Goal: Answer question/provide support: Share knowledge or assist other users

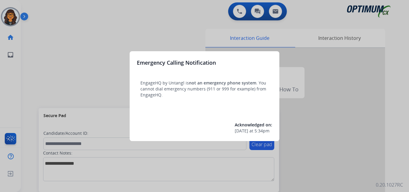
click at [41, 13] on div at bounding box center [204, 96] width 409 height 192
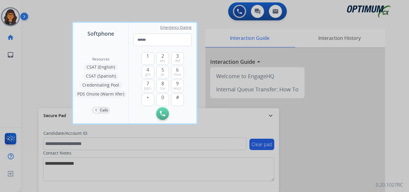
click at [37, 12] on div at bounding box center [204, 96] width 409 height 192
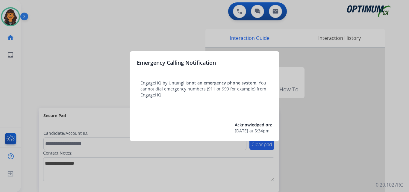
click at [30, 8] on div at bounding box center [204, 96] width 409 height 192
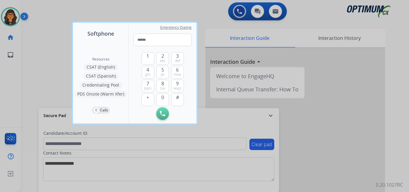
click at [34, 10] on div at bounding box center [204, 96] width 409 height 192
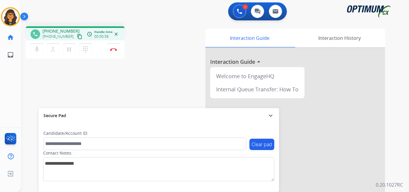
drag, startPoint x: 73, startPoint y: 36, endPoint x: 61, endPoint y: 25, distance: 16.8
click at [77, 36] on mat-icon "content_copy" at bounding box center [79, 36] width 5 height 5
click at [114, 50] on img at bounding box center [113, 49] width 7 height 3
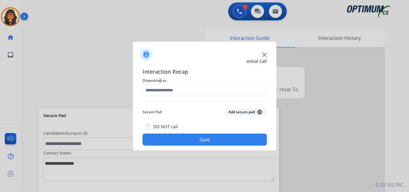
drag, startPoint x: 161, startPoint y: 84, endPoint x: 164, endPoint y: 87, distance: 4.9
click at [162, 84] on div "Interaction Recap Disposition as Secure Pad Add secure pad + DO NOT call Save" at bounding box center [205, 106] width 124 height 78
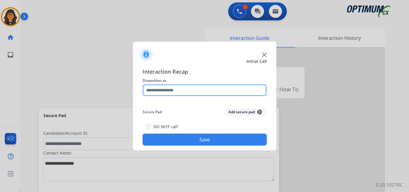
click at [173, 91] on input "text" at bounding box center [205, 90] width 124 height 12
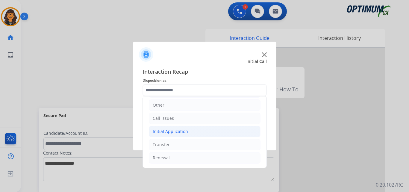
click at [179, 130] on div "Initial Application" at bounding box center [170, 132] width 35 height 6
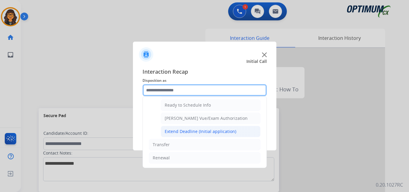
scroll to position [333, 0]
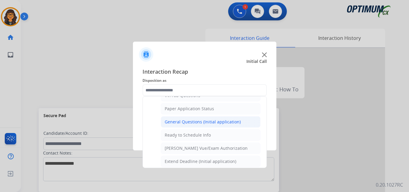
click at [189, 120] on div "General Questions (Initial application)" at bounding box center [203, 122] width 76 height 6
type input "**********"
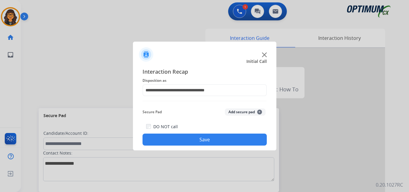
click at [191, 140] on button "Save" at bounding box center [205, 140] width 124 height 12
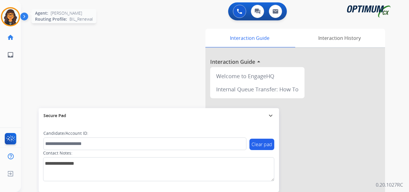
click at [10, 16] on img at bounding box center [10, 16] width 17 height 17
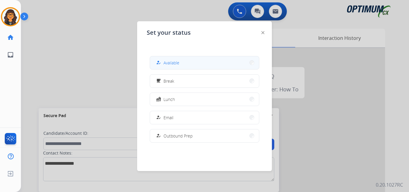
click at [175, 63] on span "Available" at bounding box center [172, 63] width 16 height 6
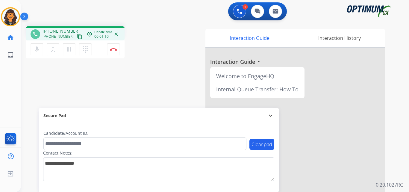
click at [77, 37] on mat-icon "content_copy" at bounding box center [79, 36] width 5 height 5
click at [113, 49] on img at bounding box center [113, 49] width 7 height 3
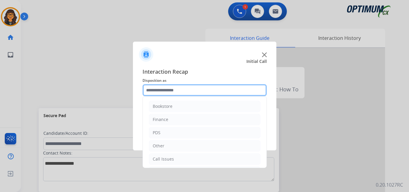
click at [173, 93] on input "text" at bounding box center [205, 90] width 124 height 12
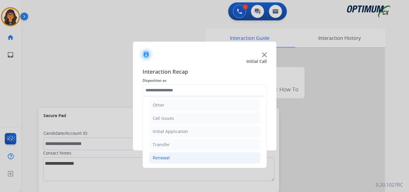
click at [163, 156] on div "Renewal" at bounding box center [161, 158] width 17 height 6
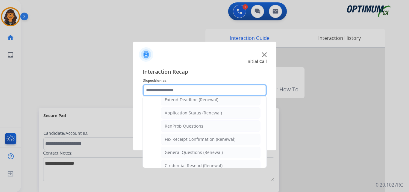
scroll to position [161, 0]
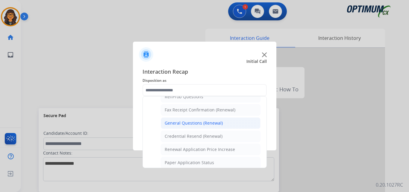
click at [207, 123] on div "General Questions (Renewal)" at bounding box center [194, 123] width 58 height 6
type input "**********"
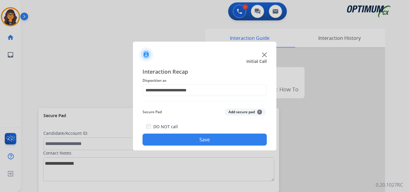
click at [180, 135] on button "Save" at bounding box center [205, 140] width 124 height 12
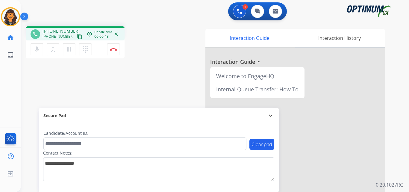
click at [77, 37] on mat-icon "content_copy" at bounding box center [79, 36] width 5 height 5
click at [110, 49] on button "Disconnect" at bounding box center [113, 49] width 13 height 13
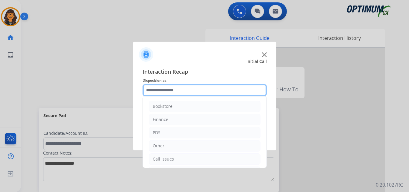
click at [168, 90] on input "text" at bounding box center [205, 90] width 124 height 12
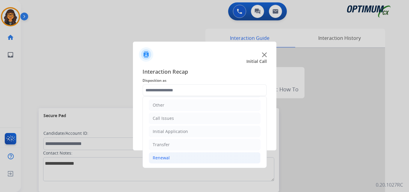
click at [156, 159] on div "Renewal" at bounding box center [161, 158] width 17 height 6
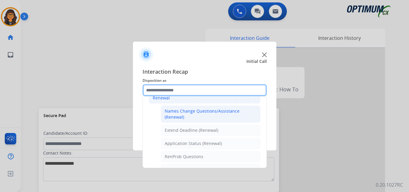
scroll to position [131, 0]
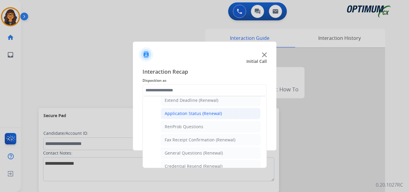
click at [207, 113] on div "Application Status (Renewal)" at bounding box center [193, 114] width 57 height 6
type input "**********"
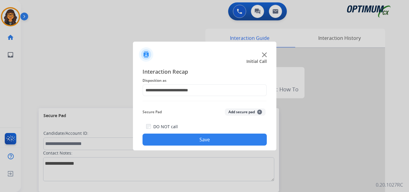
click at [201, 141] on button "Save" at bounding box center [205, 140] width 124 height 12
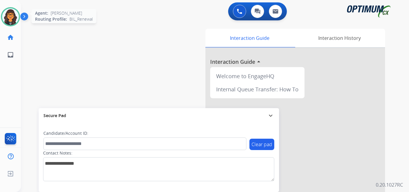
click at [15, 21] on img at bounding box center [10, 16] width 17 height 17
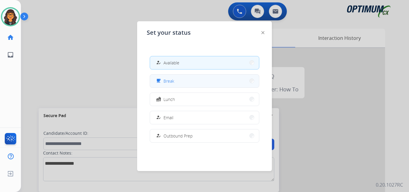
click at [177, 83] on button "free_breakfast Break" at bounding box center [204, 81] width 109 height 13
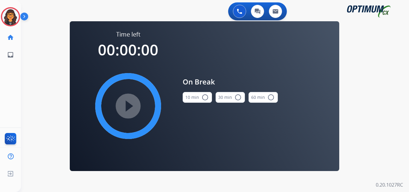
click at [206, 98] on mat-icon "radio_button_unchecked" at bounding box center [205, 97] width 7 height 7
click at [130, 102] on mat-icon "play_circle_filled" at bounding box center [128, 105] width 7 height 7
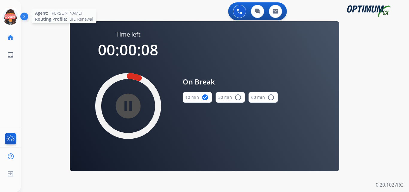
click at [11, 17] on icon at bounding box center [10, 16] width 19 height 19
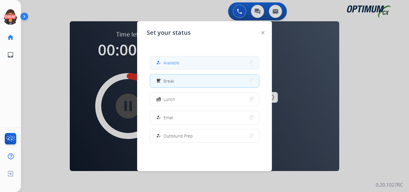
click at [173, 63] on span "Available" at bounding box center [172, 63] width 16 height 6
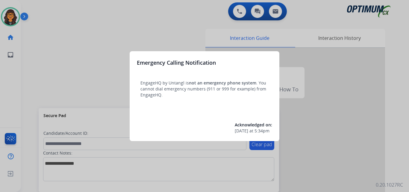
click at [47, 19] on div at bounding box center [204, 96] width 409 height 192
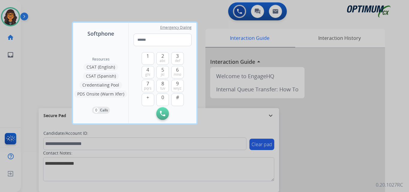
click at [44, 16] on div at bounding box center [204, 96] width 409 height 192
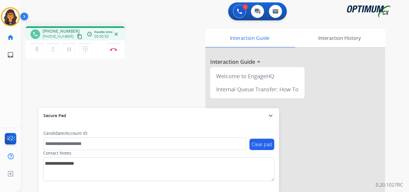
drag, startPoint x: 72, startPoint y: 37, endPoint x: 72, endPoint y: 28, distance: 8.7
click at [77, 37] on mat-icon "content_copy" at bounding box center [79, 36] width 5 height 5
click at [77, 38] on mat-icon "content_copy" at bounding box center [79, 36] width 5 height 5
click at [114, 50] on img at bounding box center [113, 49] width 7 height 3
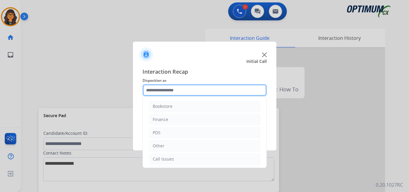
click at [172, 91] on input "text" at bounding box center [205, 90] width 124 height 12
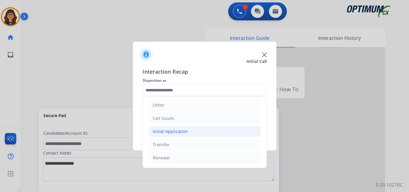
click at [178, 133] on div "Initial Application" at bounding box center [170, 132] width 35 height 6
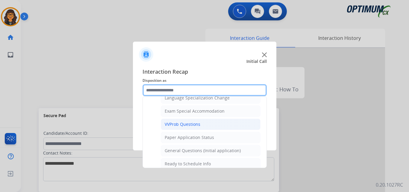
scroll to position [310, 0]
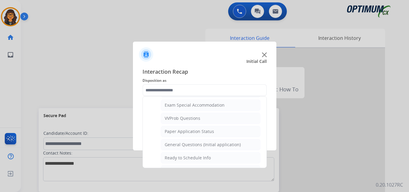
click at [201, 142] on div "General Questions (Initial application)" at bounding box center [203, 145] width 76 height 6
type input "**********"
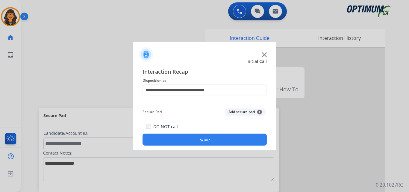
click at [201, 136] on button "Save" at bounding box center [205, 140] width 124 height 12
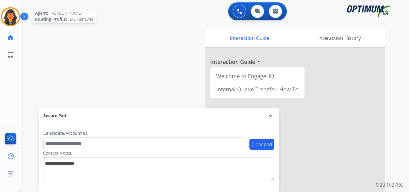
click at [9, 17] on img at bounding box center [10, 16] width 17 height 17
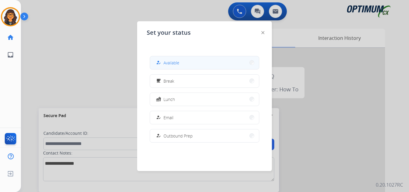
click at [177, 64] on span "Available" at bounding box center [172, 63] width 16 height 6
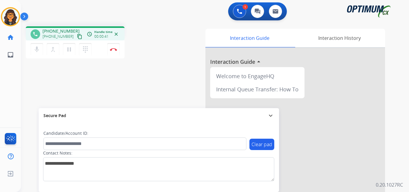
click at [76, 34] on button "content_copy" at bounding box center [79, 36] width 7 height 7
click at [114, 49] on img at bounding box center [113, 49] width 7 height 3
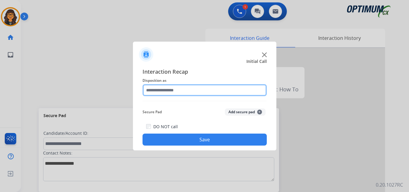
click at [176, 86] on input "text" at bounding box center [205, 90] width 124 height 12
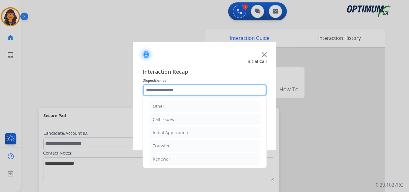
scroll to position [41, 0]
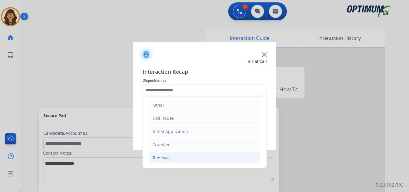
click at [165, 153] on li "Renewal" at bounding box center [205, 157] width 112 height 11
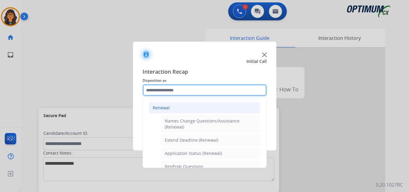
scroll to position [101, 0]
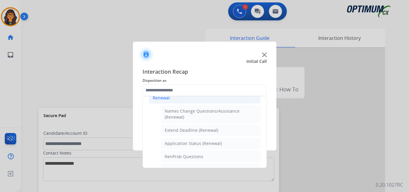
click at [183, 141] on div "Application Status (Renewal)" at bounding box center [193, 144] width 57 height 6
type input "**********"
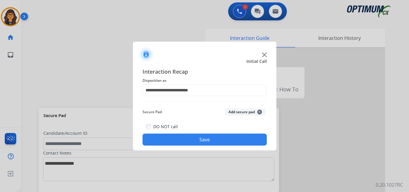
click at [187, 142] on button "Save" at bounding box center [205, 140] width 124 height 12
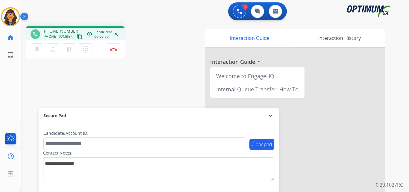
click at [77, 36] on mat-icon "content_copy" at bounding box center [79, 36] width 5 height 5
click at [115, 48] on button "Disconnect" at bounding box center [113, 49] width 13 height 13
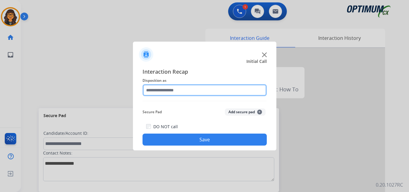
drag, startPoint x: 163, startPoint y: 88, endPoint x: 169, endPoint y: 95, distance: 9.1
click at [163, 88] on input "text" at bounding box center [205, 90] width 124 height 12
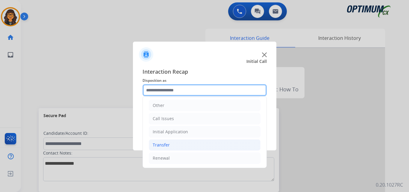
scroll to position [41, 0]
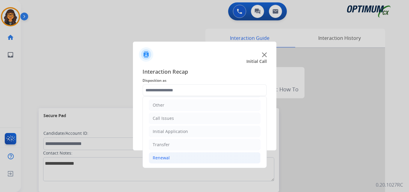
click at [161, 159] on div "Renewal" at bounding box center [161, 158] width 17 height 6
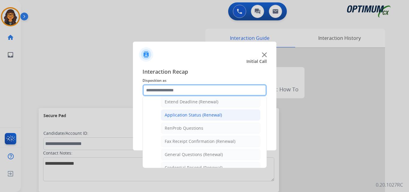
scroll to position [131, 0]
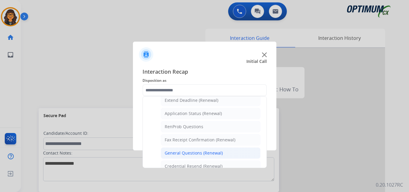
click at [184, 152] on div "General Questions (Renewal)" at bounding box center [194, 153] width 58 height 6
type input "**********"
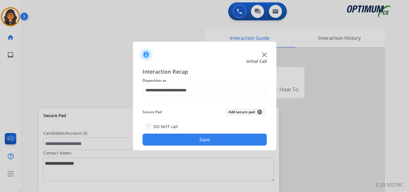
click at [193, 143] on button "Save" at bounding box center [205, 140] width 124 height 12
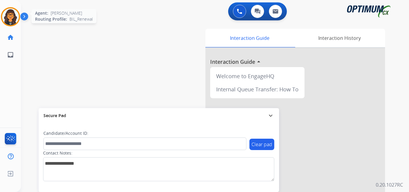
click at [15, 15] on img at bounding box center [10, 16] width 17 height 17
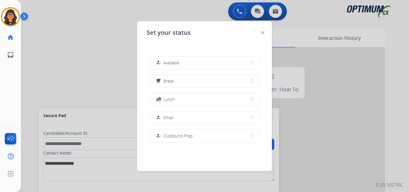
drag, startPoint x: 176, startPoint y: 63, endPoint x: 208, endPoint y: 69, distance: 32.9
click at [176, 63] on span "Available" at bounding box center [172, 63] width 16 height 6
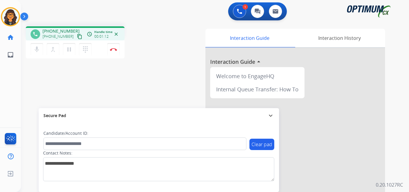
click at [77, 37] on mat-icon "content_copy" at bounding box center [79, 36] width 5 height 5
click at [77, 34] on mat-icon "content_copy" at bounding box center [79, 36] width 5 height 5
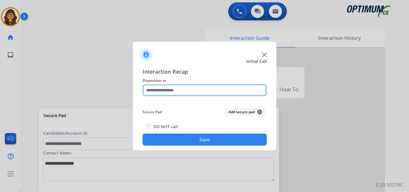
click at [166, 87] on input "text" at bounding box center [205, 90] width 124 height 12
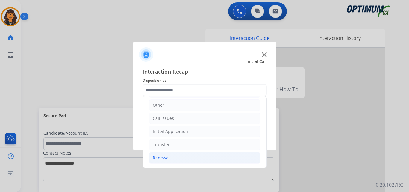
drag, startPoint x: 161, startPoint y: 161, endPoint x: 169, endPoint y: 157, distance: 8.9
click at [161, 160] on div "Renewal" at bounding box center [161, 158] width 17 height 6
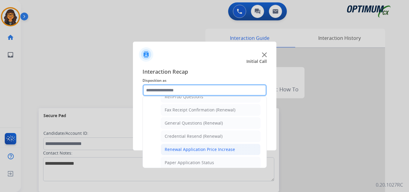
scroll to position [220, 0]
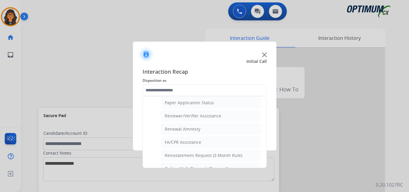
click at [197, 120] on li "Reviewer/Verifier Assistance" at bounding box center [211, 115] width 100 height 11
type input "**********"
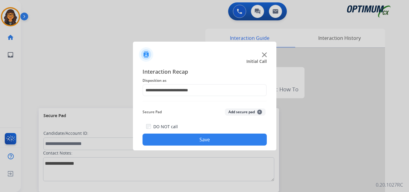
click at [190, 140] on button "Save" at bounding box center [205, 140] width 124 height 12
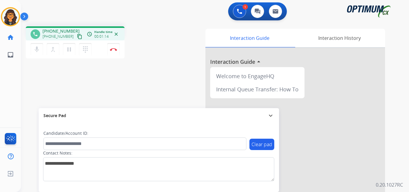
click at [77, 36] on mat-icon "content_copy" at bounding box center [79, 36] width 5 height 5
click at [117, 46] on button "Disconnect" at bounding box center [113, 49] width 13 height 13
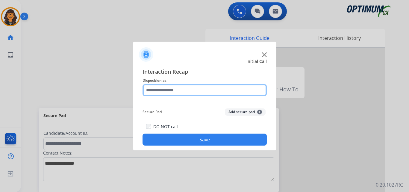
click at [155, 87] on input "text" at bounding box center [205, 90] width 124 height 12
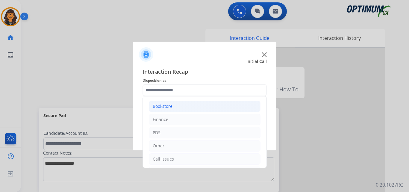
click at [172, 110] on li "Bookstore" at bounding box center [205, 106] width 112 height 11
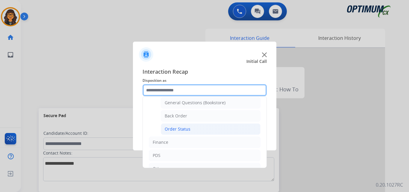
scroll to position [0, 0]
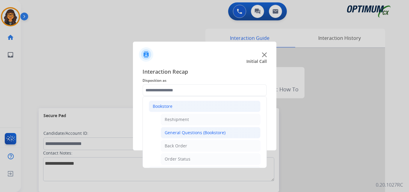
click at [187, 129] on li "General Questions (Bookstore)" at bounding box center [211, 132] width 100 height 11
type input "**********"
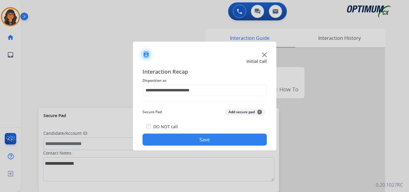
click at [191, 141] on button "Save" at bounding box center [205, 140] width 124 height 12
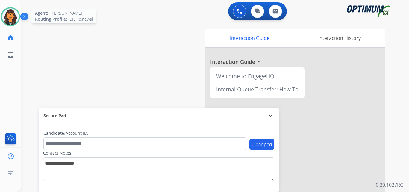
click at [13, 13] on img at bounding box center [10, 16] width 17 height 17
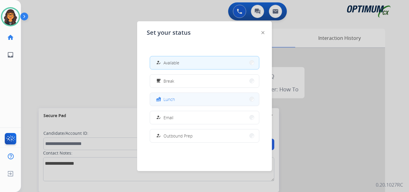
click at [164, 98] on div "fastfood Lunch" at bounding box center [165, 99] width 20 height 7
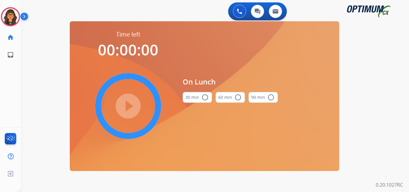
click at [196, 99] on button "30 min radio_button_unchecked" at bounding box center [197, 97] width 29 height 11
click at [131, 105] on mat-icon "play_circle_filled" at bounding box center [128, 105] width 7 height 7
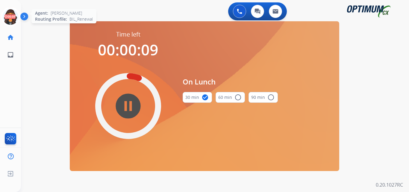
click at [13, 15] on icon at bounding box center [10, 16] width 19 height 19
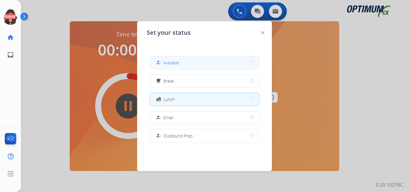
click at [173, 60] on span "Available" at bounding box center [172, 63] width 16 height 6
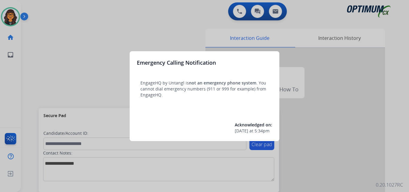
click at [36, 15] on div at bounding box center [204, 96] width 409 height 192
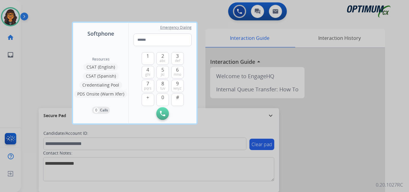
click at [37, 15] on div at bounding box center [204, 96] width 409 height 192
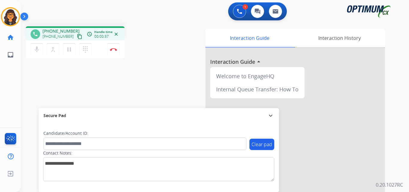
click at [77, 37] on mat-icon "content_copy" at bounding box center [79, 36] width 5 height 5
click at [113, 48] on button "Disconnect" at bounding box center [113, 49] width 13 height 13
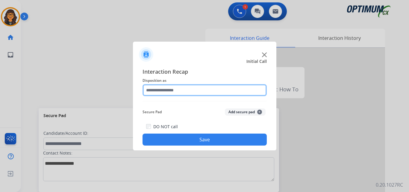
click at [160, 90] on input "text" at bounding box center [205, 90] width 124 height 12
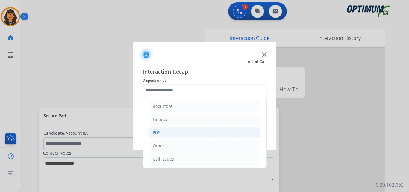
click at [163, 135] on li "PDS" at bounding box center [205, 132] width 112 height 11
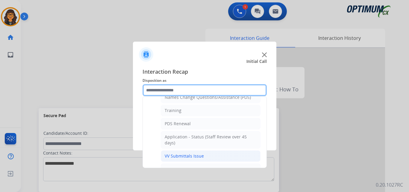
scroll to position [90, 0]
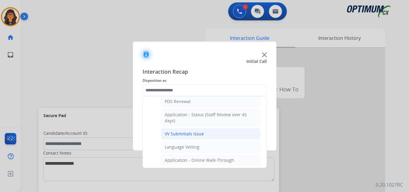
click at [183, 135] on div "VV Submittals Issue" at bounding box center [184, 134] width 39 height 6
type input "**********"
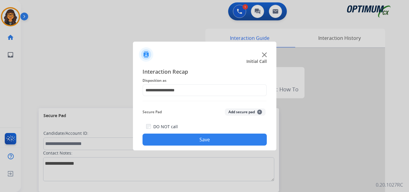
click at [184, 139] on button "Save" at bounding box center [205, 140] width 124 height 12
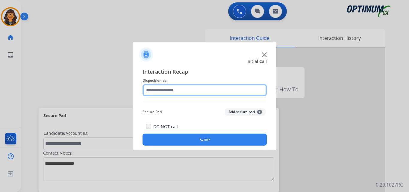
click at [173, 89] on input "text" at bounding box center [205, 90] width 124 height 12
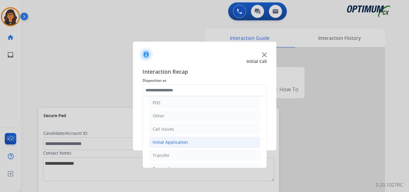
click at [173, 141] on div "Initial Application" at bounding box center [170, 142] width 35 height 6
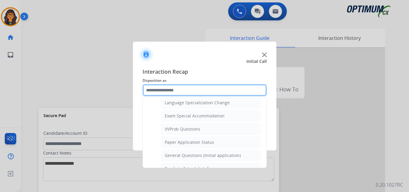
scroll to position [330, 0]
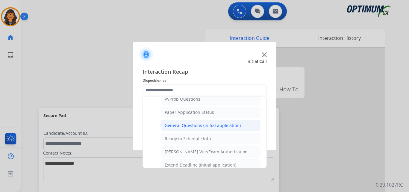
click at [207, 126] on div "General Questions (Initial application)" at bounding box center [203, 126] width 76 height 6
type input "**********"
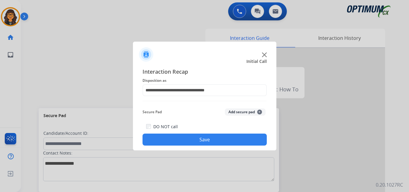
click at [201, 138] on button "Save" at bounding box center [205, 140] width 124 height 12
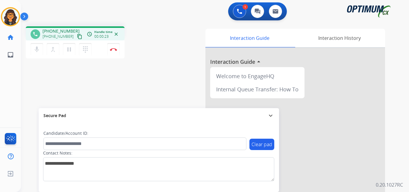
click at [77, 37] on mat-icon "content_copy" at bounding box center [79, 36] width 5 height 5
click at [114, 49] on img at bounding box center [113, 49] width 7 height 3
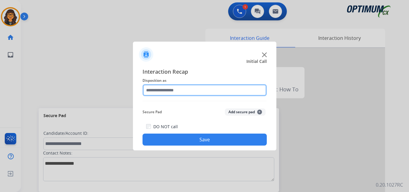
click at [178, 87] on input "text" at bounding box center [205, 90] width 124 height 12
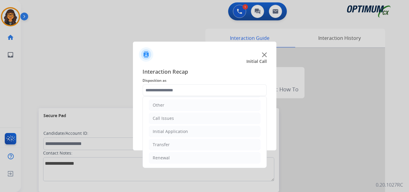
drag, startPoint x: 172, startPoint y: 132, endPoint x: 191, endPoint y: 138, distance: 19.5
click at [172, 132] on div "Initial Application" at bounding box center [170, 132] width 35 height 6
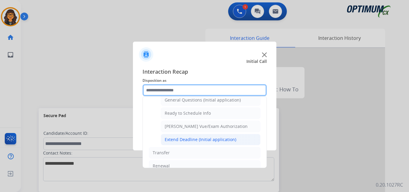
scroll to position [363, 0]
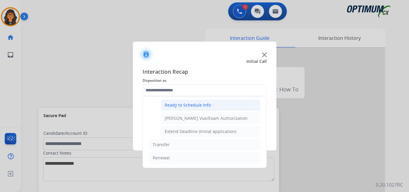
click at [195, 105] on div "Ready to Schedule Info" at bounding box center [188, 105] width 46 height 6
type input "**********"
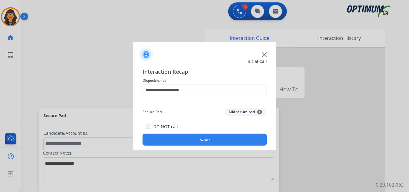
click at [198, 137] on button "Save" at bounding box center [205, 140] width 124 height 12
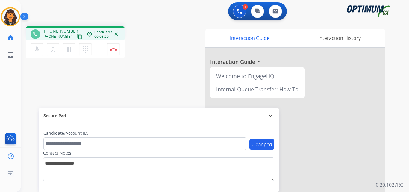
click at [77, 36] on mat-icon "content_copy" at bounding box center [79, 36] width 5 height 5
click at [114, 50] on img at bounding box center [113, 49] width 7 height 3
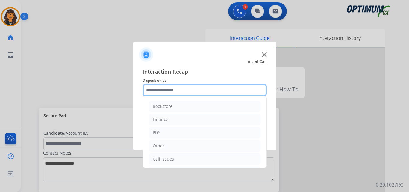
click at [175, 90] on input "text" at bounding box center [205, 90] width 124 height 12
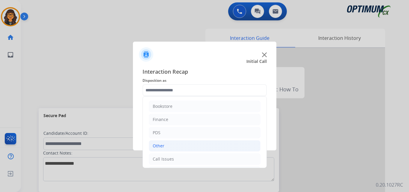
click at [159, 145] on div "Other" at bounding box center [159, 146] width 12 height 6
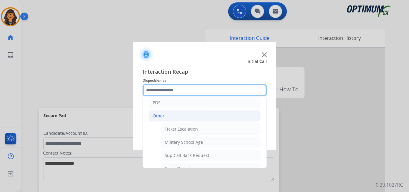
scroll to position [60, 0]
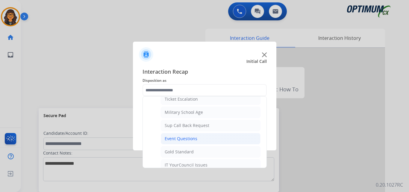
click at [184, 140] on div "Event Questions" at bounding box center [181, 139] width 33 height 6
type input "**********"
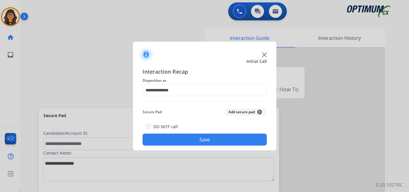
click at [185, 138] on button "Save" at bounding box center [205, 140] width 124 height 12
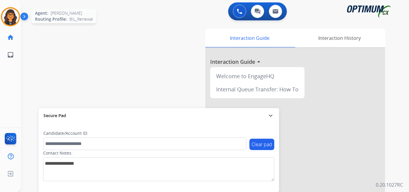
click at [11, 16] on img at bounding box center [10, 16] width 17 height 17
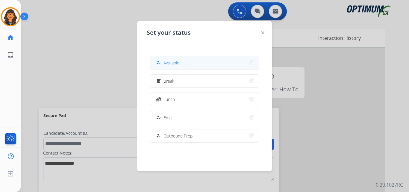
click at [169, 62] on span "Available" at bounding box center [172, 63] width 16 height 6
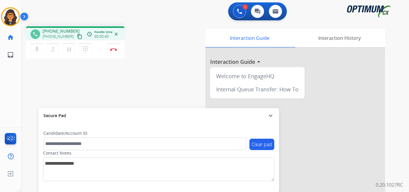
click at [77, 37] on mat-icon "content_copy" at bounding box center [79, 36] width 5 height 5
click at [112, 47] on button "Disconnect" at bounding box center [113, 49] width 13 height 13
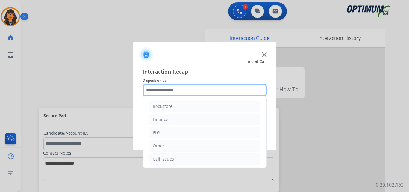
click at [164, 89] on input "text" at bounding box center [205, 90] width 124 height 12
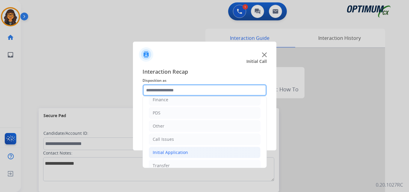
scroll to position [41, 0]
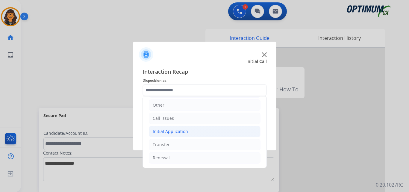
click at [176, 132] on div "Initial Application" at bounding box center [170, 132] width 35 height 6
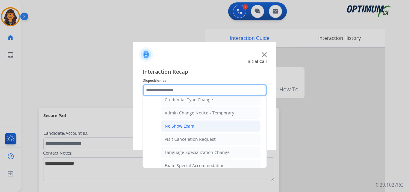
scroll to position [340, 0]
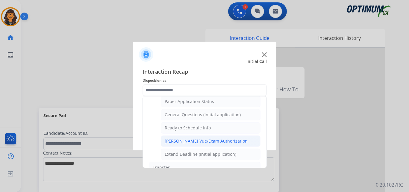
click at [195, 141] on div "Pearson Vue/Exam Authorization" at bounding box center [206, 141] width 83 height 6
type input "**********"
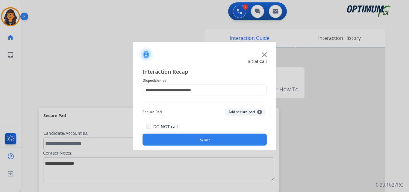
click at [196, 141] on button "Save" at bounding box center [205, 140] width 124 height 12
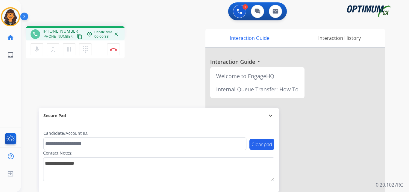
click at [77, 36] on mat-icon "content_copy" at bounding box center [79, 36] width 5 height 5
click at [114, 47] on button "Disconnect" at bounding box center [113, 49] width 13 height 13
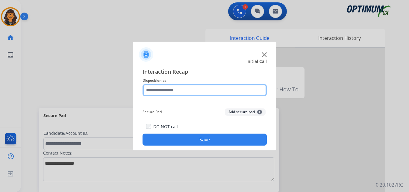
click at [175, 89] on input "text" at bounding box center [205, 90] width 124 height 12
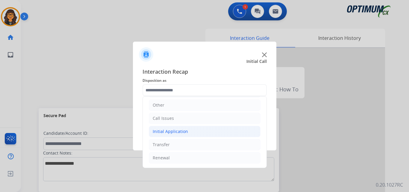
drag, startPoint x: 176, startPoint y: 133, endPoint x: 194, endPoint y: 132, distance: 18.3
click at [176, 133] on div "Initial Application" at bounding box center [170, 132] width 35 height 6
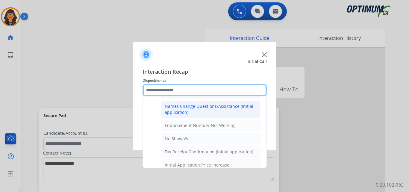
scroll to position [131, 0]
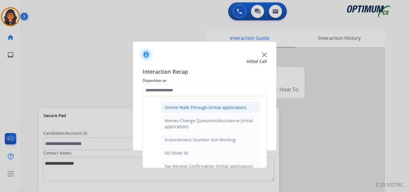
click at [193, 111] on li "Online Walk-Through (Initial application)" at bounding box center [211, 107] width 100 height 11
type input "**********"
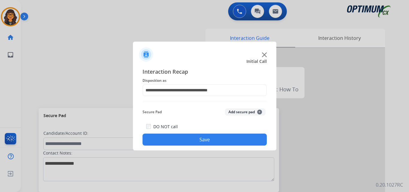
drag, startPoint x: 194, startPoint y: 142, endPoint x: 185, endPoint y: 118, distance: 25.7
click at [194, 142] on button "Save" at bounding box center [205, 140] width 124 height 12
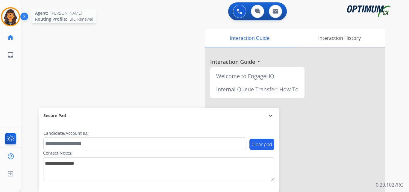
click at [10, 13] on img at bounding box center [10, 16] width 17 height 17
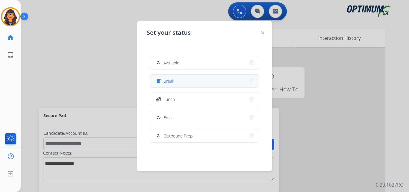
click at [190, 83] on button "free_breakfast Break" at bounding box center [204, 81] width 109 height 13
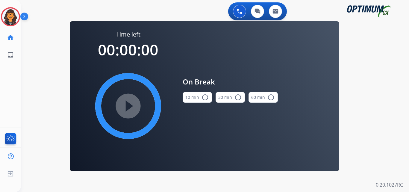
click at [194, 96] on button "10 min radio_button_unchecked" at bounding box center [197, 97] width 29 height 11
click at [126, 105] on mat-icon "play_circle_filled" at bounding box center [128, 105] width 7 height 7
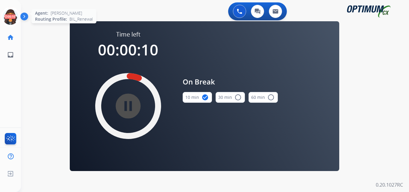
click at [5, 16] on icon at bounding box center [10, 16] width 19 height 19
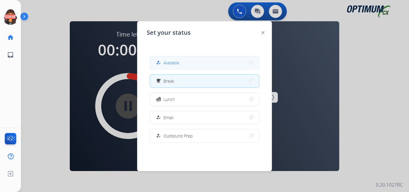
click at [175, 62] on span "Available" at bounding box center [172, 63] width 16 height 6
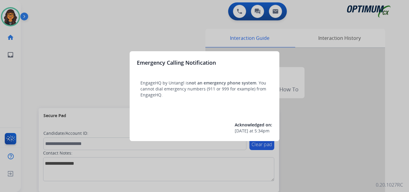
click at [36, 9] on div at bounding box center [204, 96] width 409 height 192
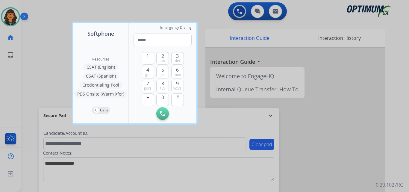
click at [36, 9] on div at bounding box center [204, 96] width 409 height 192
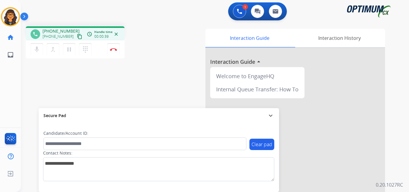
click at [77, 36] on mat-icon "content_copy" at bounding box center [79, 36] width 5 height 5
click at [114, 49] on img at bounding box center [113, 49] width 7 height 3
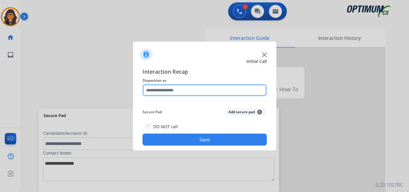
click at [181, 87] on input "text" at bounding box center [205, 90] width 124 height 12
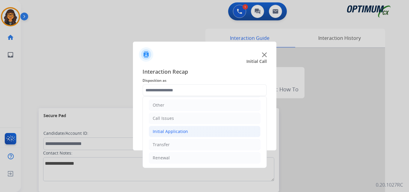
click at [176, 129] on div "Initial Application" at bounding box center [170, 132] width 35 height 6
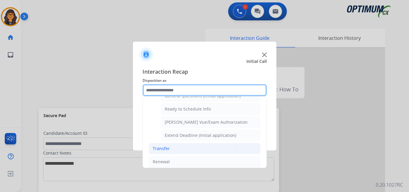
scroll to position [363, 0]
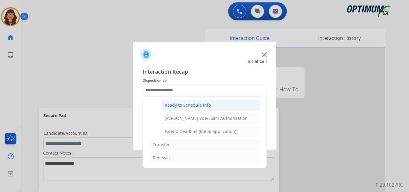
click at [200, 104] on div "Ready to Schedule Info" at bounding box center [188, 105] width 46 height 6
type input "**********"
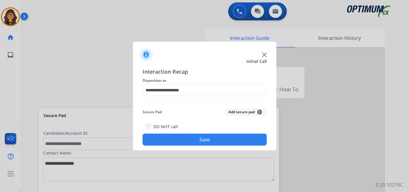
click at [200, 138] on button "Save" at bounding box center [205, 140] width 124 height 12
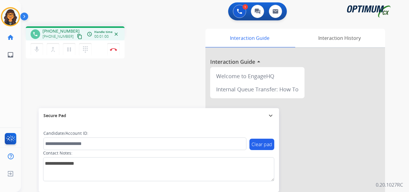
drag, startPoint x: 74, startPoint y: 35, endPoint x: 79, endPoint y: 20, distance: 16.6
click at [77, 35] on mat-icon "content_copy" at bounding box center [79, 36] width 5 height 5
click at [113, 48] on button "Disconnect" at bounding box center [113, 49] width 13 height 13
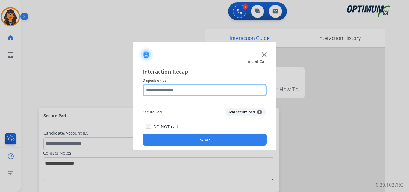
click at [160, 89] on input "text" at bounding box center [205, 90] width 124 height 12
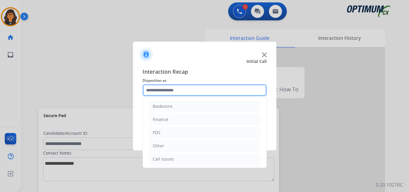
scroll to position [41, 0]
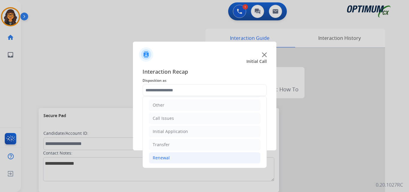
click at [159, 153] on li "Renewal" at bounding box center [205, 157] width 112 height 11
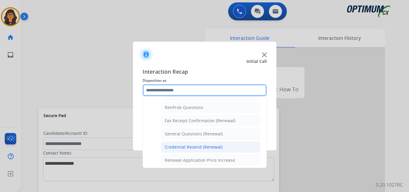
scroll to position [161, 0]
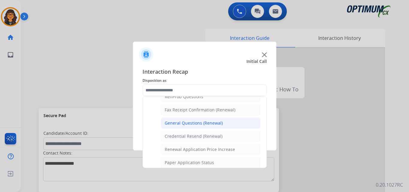
click at [199, 123] on div "General Questions (Renewal)" at bounding box center [194, 123] width 58 height 6
type input "**********"
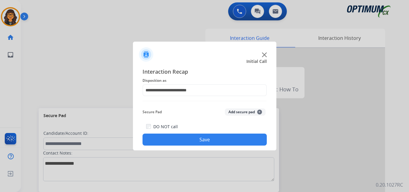
click at [199, 140] on button "Save" at bounding box center [205, 140] width 124 height 12
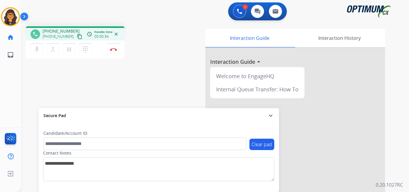
click at [77, 36] on mat-icon "content_copy" at bounding box center [79, 36] width 5 height 5
click at [113, 49] on img at bounding box center [113, 49] width 7 height 3
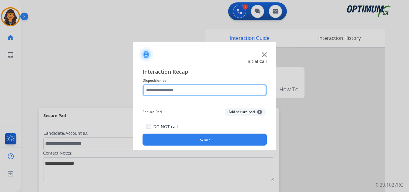
click at [160, 94] on input "text" at bounding box center [205, 90] width 124 height 12
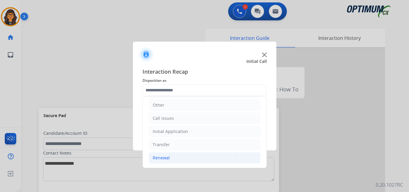
click at [162, 159] on div "Renewal" at bounding box center [161, 158] width 17 height 6
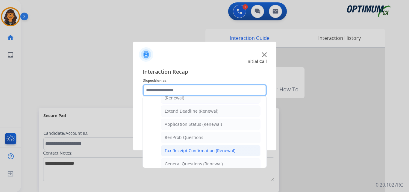
scroll to position [131, 0]
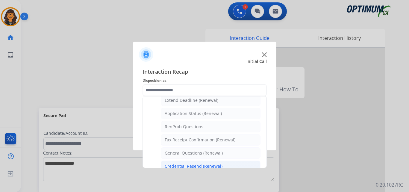
click at [179, 166] on div "Credential Resend (Renewal)" at bounding box center [194, 166] width 58 height 6
type input "**********"
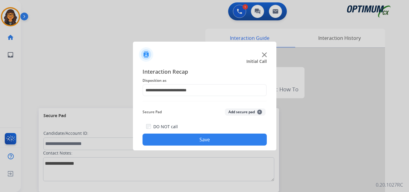
click at [185, 143] on button "Save" at bounding box center [205, 140] width 124 height 12
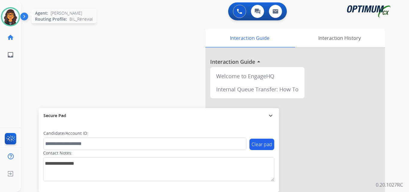
click at [7, 17] on img at bounding box center [10, 16] width 17 height 17
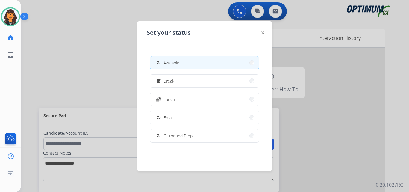
click at [265, 32] on div "Set your status how_to_reg Available free_breakfast Break fastfood Lunch how_to…" at bounding box center [204, 96] width 135 height 150
click at [262, 33] on img at bounding box center [263, 32] width 3 height 3
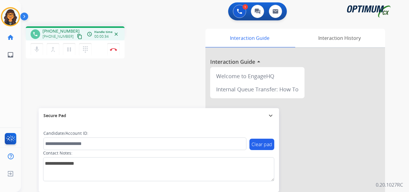
click at [77, 38] on mat-icon "content_copy" at bounding box center [79, 36] width 5 height 5
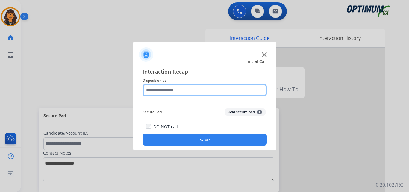
click at [158, 88] on input "text" at bounding box center [205, 90] width 124 height 12
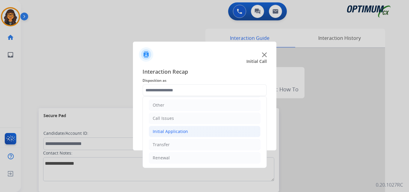
click at [177, 131] on div "Initial Application" at bounding box center [170, 132] width 35 height 6
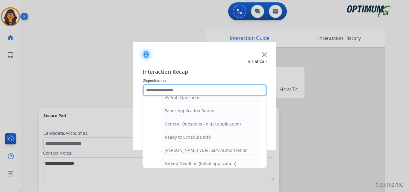
scroll to position [340, 0]
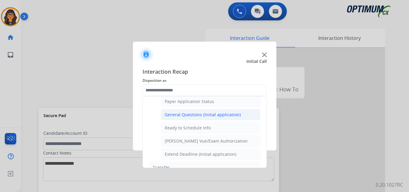
click at [209, 115] on div "General Questions (Initial application)" at bounding box center [203, 115] width 76 height 6
type input "**********"
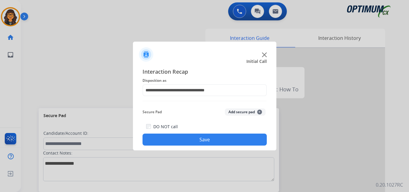
click at [190, 144] on button "Save" at bounding box center [205, 140] width 124 height 12
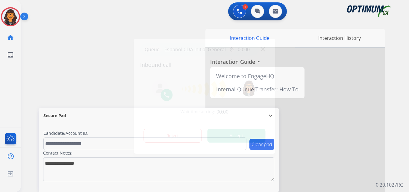
click at [250, 132] on button "Accept" at bounding box center [237, 136] width 58 height 14
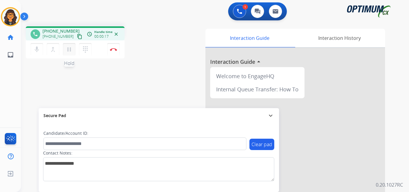
click at [69, 47] on mat-icon "pause" at bounding box center [69, 49] width 7 height 7
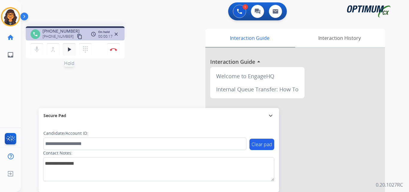
click at [70, 52] on mat-icon "play_arrow" at bounding box center [69, 49] width 7 height 7
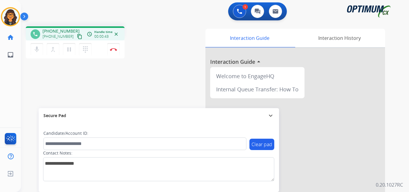
click at [76, 35] on button "content_copy" at bounding box center [79, 36] width 7 height 7
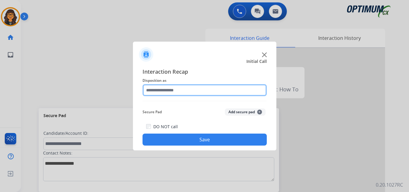
click at [163, 90] on input "text" at bounding box center [205, 90] width 124 height 12
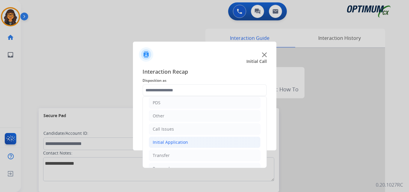
click at [176, 144] on div "Initial Application" at bounding box center [170, 142] width 35 height 6
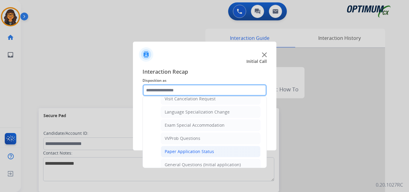
scroll to position [300, 0]
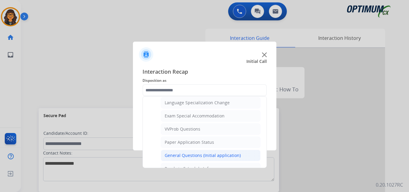
click at [191, 156] on div "General Questions (Initial application)" at bounding box center [203, 155] width 76 height 6
type input "**********"
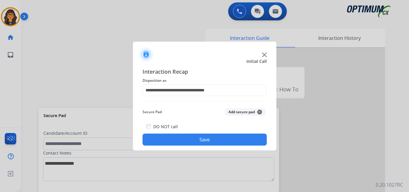
click at [194, 143] on button "Save" at bounding box center [205, 140] width 124 height 12
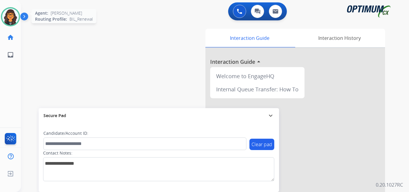
click at [10, 19] on img at bounding box center [10, 16] width 17 height 17
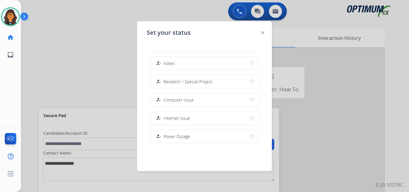
scroll to position [149, 0]
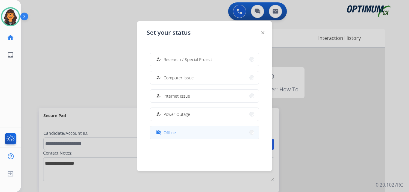
click at [168, 129] on button "work_off Offline" at bounding box center [204, 132] width 109 height 13
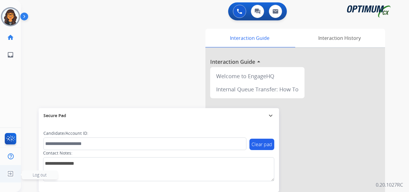
click at [8, 173] on img at bounding box center [10, 173] width 11 height 11
